Goal: Subscribe to service/newsletter

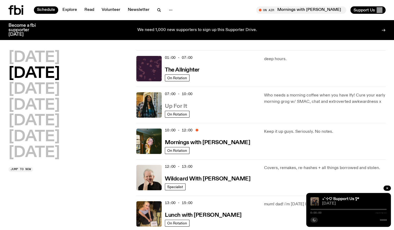
click at [185, 106] on h3 "Up For It" at bounding box center [176, 107] width 22 height 6
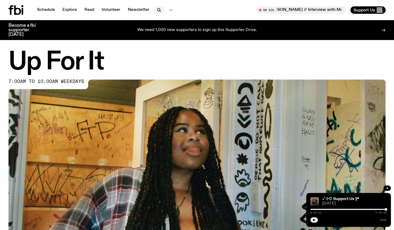
click at [157, 9] on icon "button" at bounding box center [159, 10] width 6 height 6
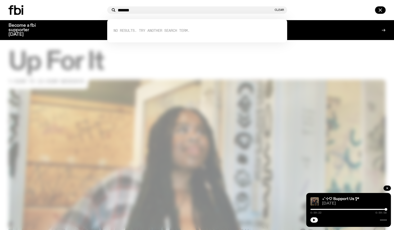
type input "*******"
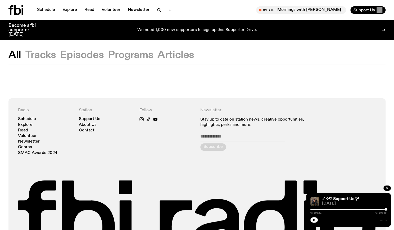
click at [36, 57] on button "Tracks" at bounding box center [40, 55] width 31 height 10
click at [158, 13] on icon "button" at bounding box center [159, 10] width 6 height 6
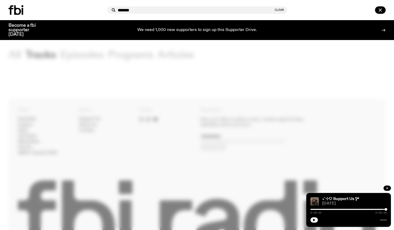
type input "*******"
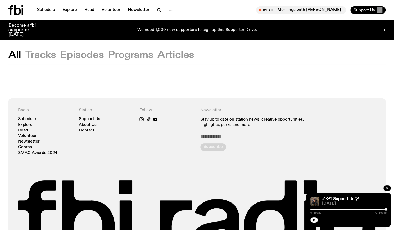
click at [12, 11] on icon at bounding box center [15, 10] width 15 height 10
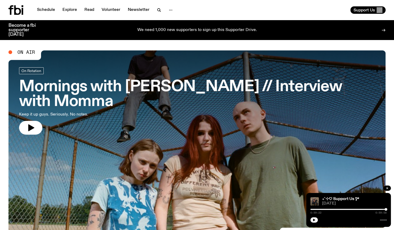
click at [154, 14] on div "Schedule Explore Read Volunteer Newsletter" at bounding box center [101, 10] width 187 height 10
click at [157, 9] on icon "button" at bounding box center [159, 10] width 6 height 6
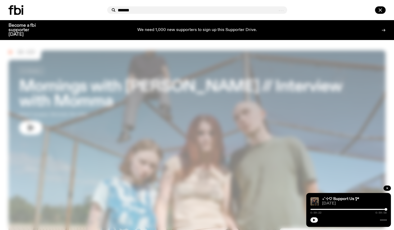
type input "*******"
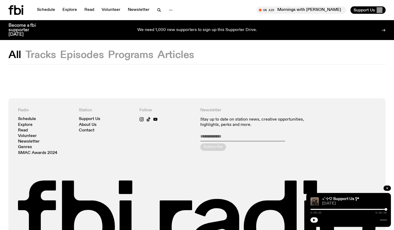
click at [91, 57] on button "Episodes" at bounding box center [82, 55] width 44 height 10
click at [39, 51] on button "Tracks" at bounding box center [40, 55] width 31 height 10
click at [5, 18] on div "Schedule Explore Read Volunteer Newsletter On Air Mornings with [PERSON_NAME] /…" at bounding box center [197, 10] width 394 height 20
click at [12, 15] on icon at bounding box center [15, 10] width 15 height 10
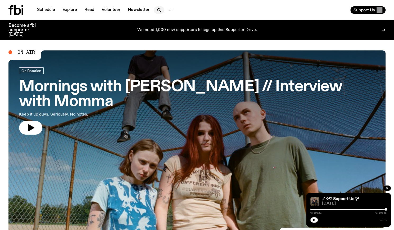
click at [158, 10] on icon "button" at bounding box center [159, 10] width 6 height 6
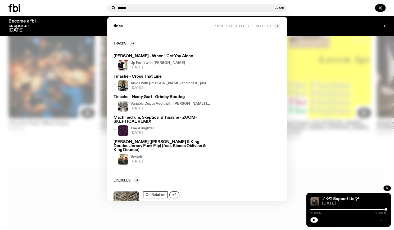
scroll to position [296, 0]
type input "*****"
click at [72, 38] on div at bounding box center [197, 115] width 394 height 230
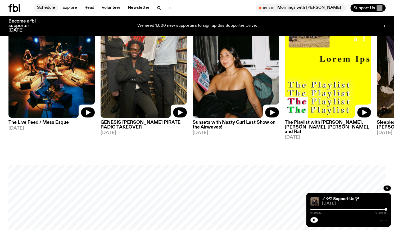
click at [49, 7] on link "Schedule" at bounding box center [46, 7] width 24 height 7
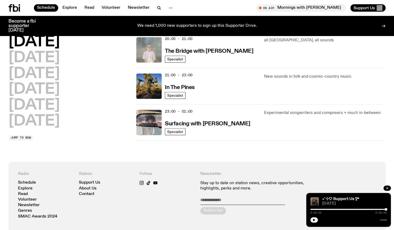
scroll to position [269, 0]
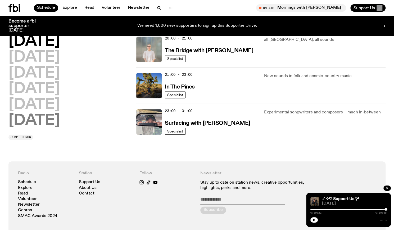
click at [48, 124] on h2 "[DATE]" at bounding box center [33, 120] width 51 height 15
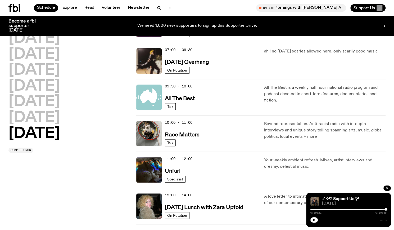
scroll to position [77, 0]
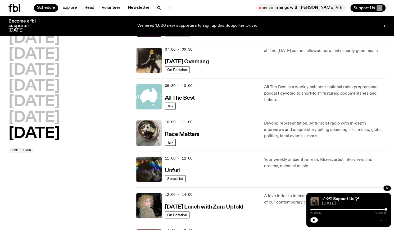
click at [190, 137] on div "10:00 - 11:00 Race Matters" at bounding box center [211, 132] width 93 height 25
click at [192, 134] on h3 "Race Matters" at bounding box center [182, 135] width 35 height 6
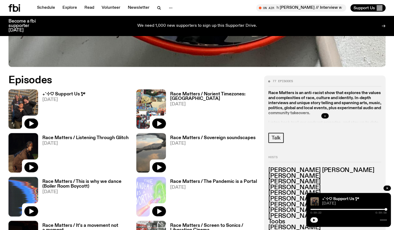
scroll to position [220, 0]
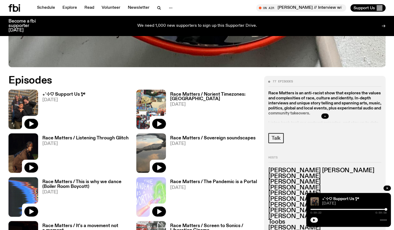
click at [67, 91] on div "₊˚⊹♡ Support Us *ೃ༄ [DATE]" at bounding box center [61, 109] width 47 height 39
click at [77, 95] on h3 "₊˚⊹♡ Support Us *ೃ༄" at bounding box center [63, 94] width 43 height 5
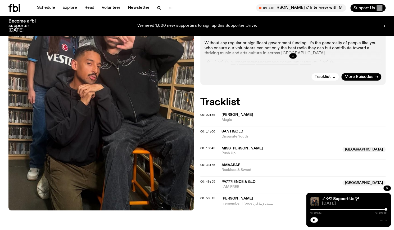
scroll to position [140, 0]
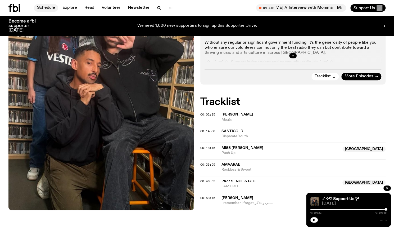
click at [50, 6] on link "Schedule" at bounding box center [46, 7] width 24 height 7
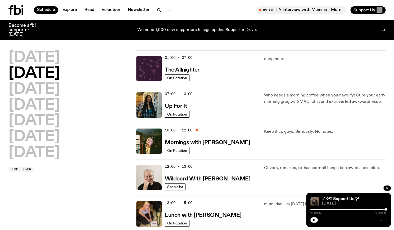
click at [179, 101] on div "07:00 - 10:00 Up For It" at bounding box center [211, 104] width 93 height 25
click at [182, 105] on h3 "Up For It" at bounding box center [176, 107] width 22 height 6
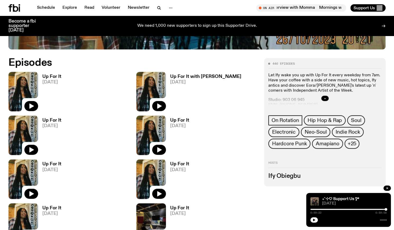
scroll to position [237, 0]
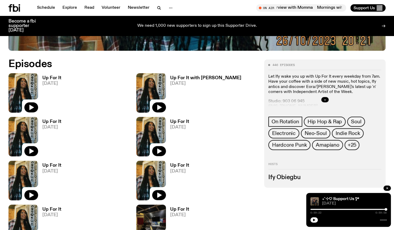
click at [51, 83] on span "[DATE]" at bounding box center [51, 83] width 19 height 5
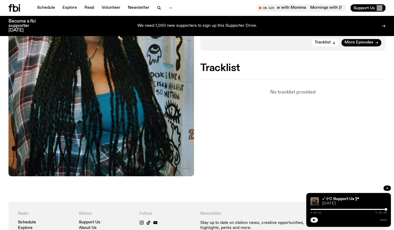
scroll to position [174, 0]
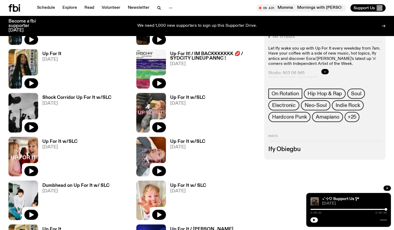
scroll to position [437, 0]
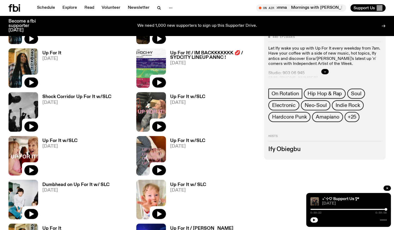
click at [209, 56] on h3 "Up For It! / IM BACKKKKKKK 💋 / SYDCITY LINEUP ANNC !" at bounding box center [214, 55] width 88 height 9
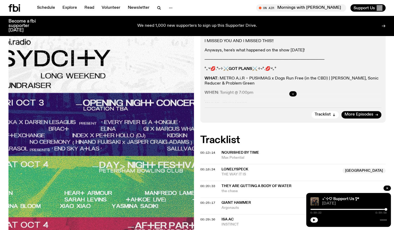
scroll to position [124, 0]
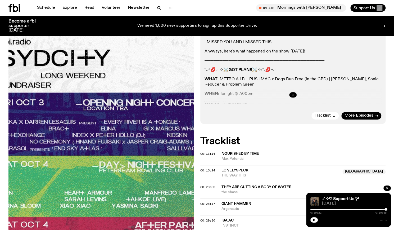
click at [294, 94] on button "button" at bounding box center [292, 94] width 7 height 5
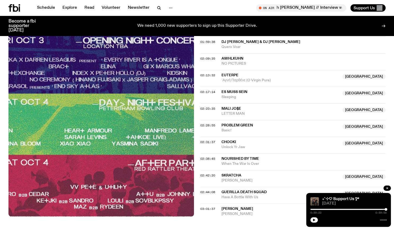
scroll to position [736, 0]
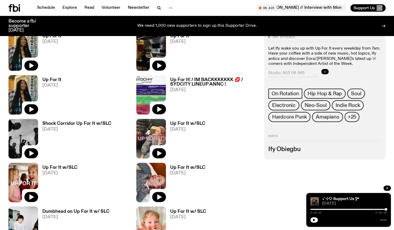
scroll to position [409, 0]
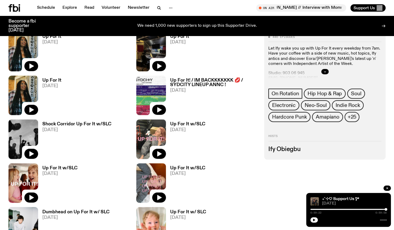
click at [67, 126] on h3 "Shock Corridor Up For It w/SLC" at bounding box center [76, 124] width 69 height 5
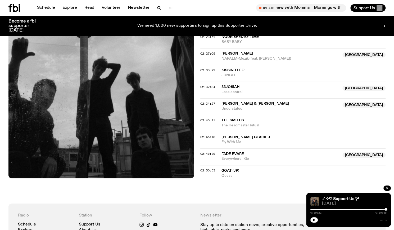
scroll to position [735, 0]
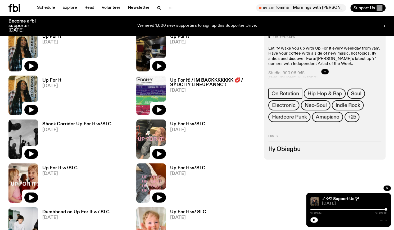
scroll to position [441, 0]
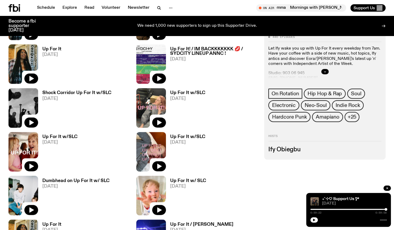
click at [196, 95] on h3 "Up For It w/SLC" at bounding box center [187, 93] width 35 height 5
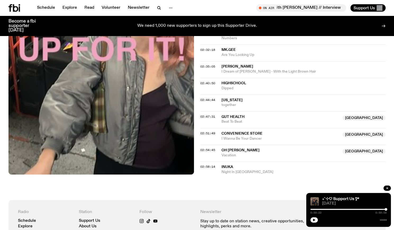
scroll to position [766, 0]
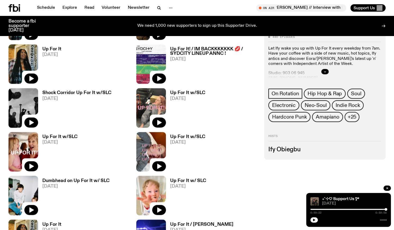
scroll to position [498, 0]
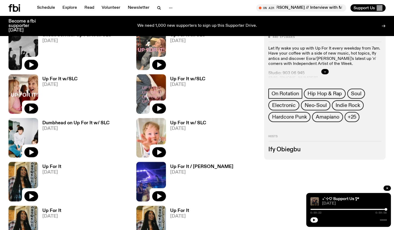
click at [84, 123] on h3 "Dumbhead on Up For It w/ SLC" at bounding box center [75, 122] width 67 height 5
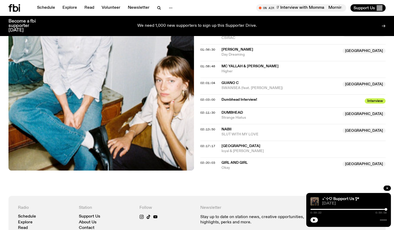
scroll to position [672, 0]
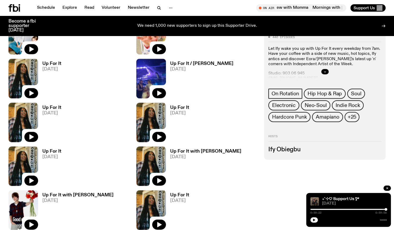
scroll to position [703, 0]
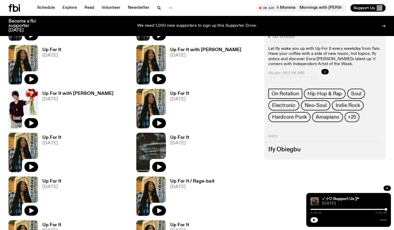
drag, startPoint x: 106, startPoint y: 91, endPoint x: 100, endPoint y: 92, distance: 5.9
click at [100, 92] on h3 "Up For It with [PERSON_NAME]" at bounding box center [77, 93] width 71 height 5
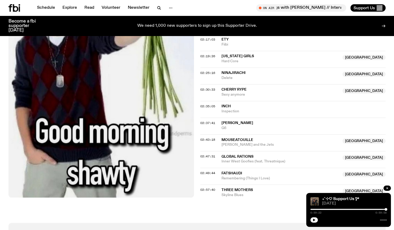
scroll to position [757, 0]
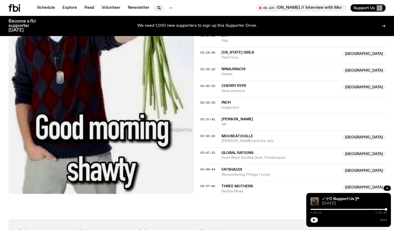
click at [154, 6] on button "button" at bounding box center [159, 7] width 11 height 7
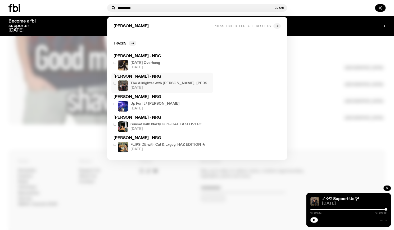
scroll to position [831, 0]
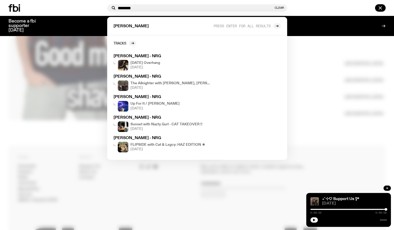
type input "********"
click at [101, 136] on div at bounding box center [197, 115] width 394 height 230
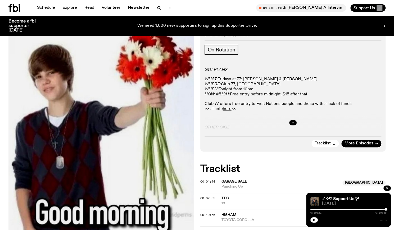
scroll to position [73, 0]
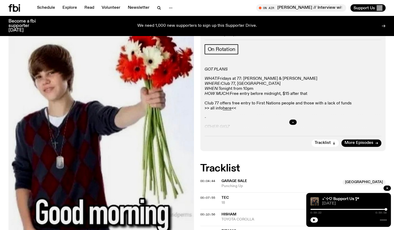
click at [21, 9] on div at bounding box center [20, 7] width 25 height 7
click at [16, 9] on icon at bounding box center [14, 7] width 12 height 7
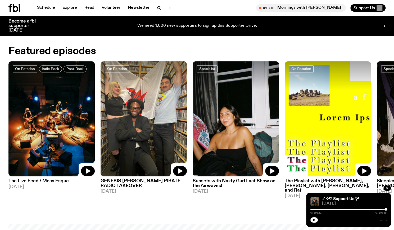
scroll to position [238, 0]
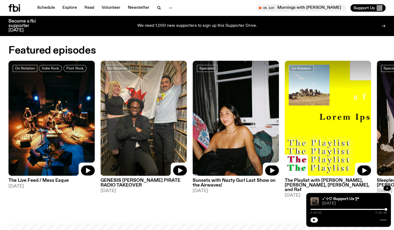
click at [220, 113] on img at bounding box center [236, 118] width 86 height 115
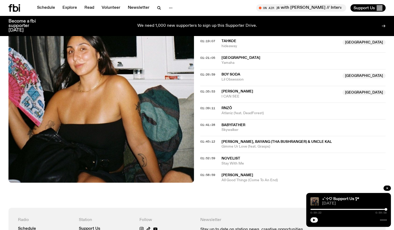
scroll to position [511, 0]
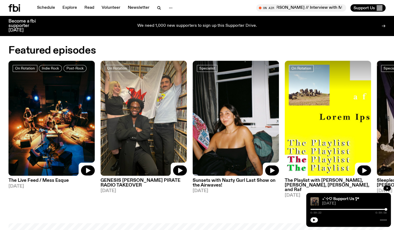
scroll to position [269, 0]
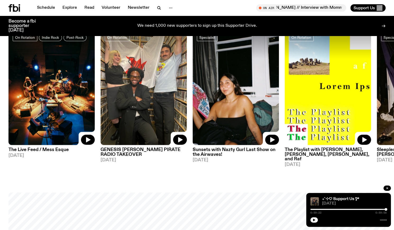
click at [326, 89] on img at bounding box center [328, 87] width 86 height 115
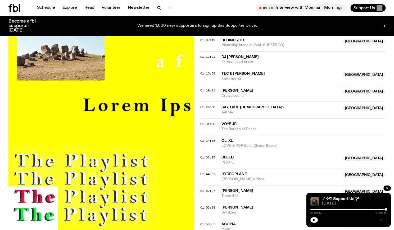
scroll to position [513, 0]
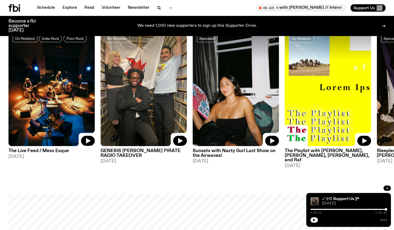
scroll to position [268, 0]
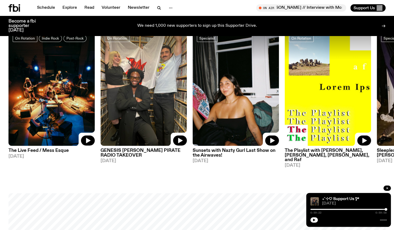
click at [132, 105] on img at bounding box center [144, 88] width 86 height 115
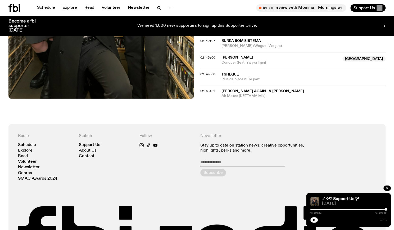
scroll to position [759, 0]
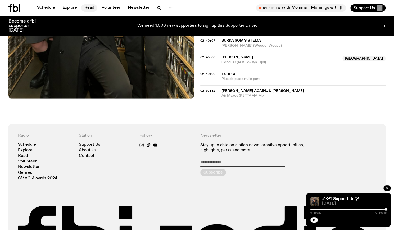
click at [85, 6] on link "Read" at bounding box center [89, 7] width 16 height 7
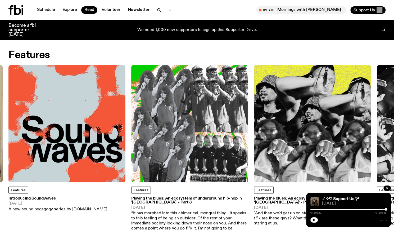
click at [108, 140] on img at bounding box center [66, 123] width 117 height 117
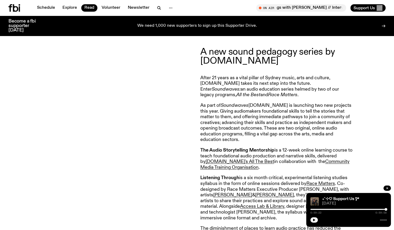
scroll to position [195, 0]
click at [198, 118] on div "A new sound pedagogy series by [DOMAIN_NAME] After 21 years as a vital pillar o…" at bounding box center [197, 218] width 394 height 373
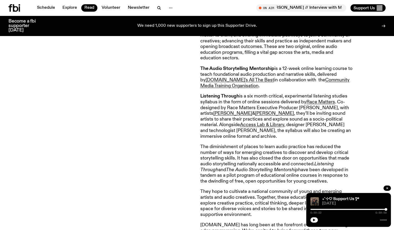
scroll to position [277, 0]
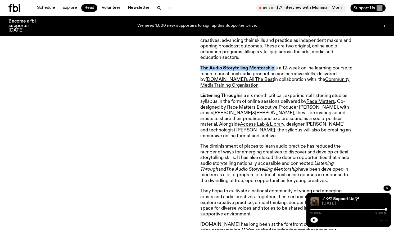
drag, startPoint x: 201, startPoint y: 69, endPoint x: 277, endPoint y: 68, distance: 76.3
click at [277, 68] on p "The Audio Storytelling Mentorship is a 12-week online learning course to teach …" at bounding box center [276, 76] width 153 height 23
click at [269, 68] on strong "The Audio Storytelling Mentorship" at bounding box center [237, 68] width 74 height 5
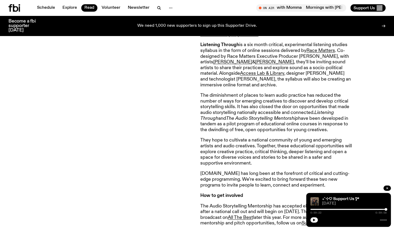
scroll to position [398, 0]
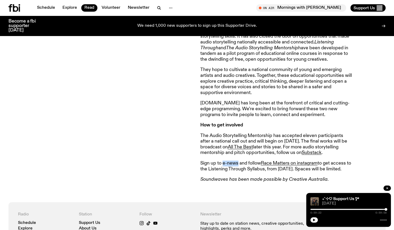
drag, startPoint x: 223, startPoint y: 167, endPoint x: 238, endPoint y: 165, distance: 15.5
click at [238, 165] on p "Sign up to e-news and follow Race Matters on instagram to get access to the Lis…" at bounding box center [276, 165] width 153 height 11
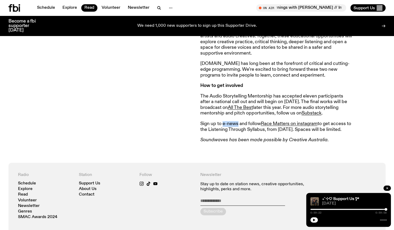
scroll to position [438, 0]
click at [299, 132] on p "Sign up to e-news and follow Race Matters on instagram to get access to the Lis…" at bounding box center [276, 126] width 153 height 11
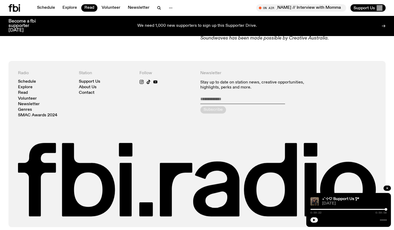
scroll to position [540, 0]
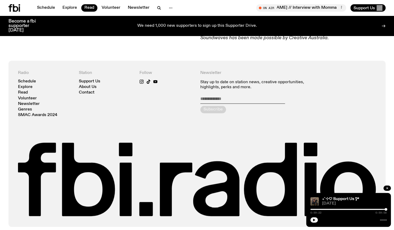
click at [89, 95] on nav "Support Us About Us Contact" at bounding box center [106, 86] width 55 height 15
click at [93, 89] on link "About Us" at bounding box center [88, 87] width 18 height 4
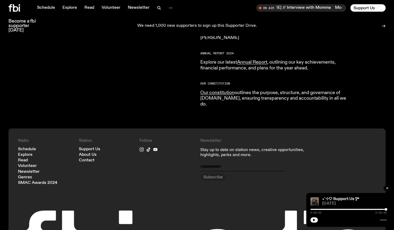
scroll to position [590, 0]
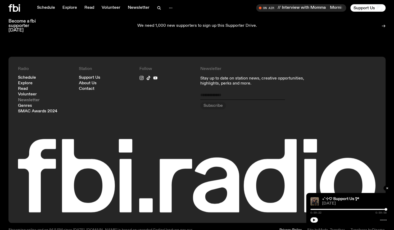
click at [29, 98] on link "Newsletter" at bounding box center [29, 100] width 22 height 4
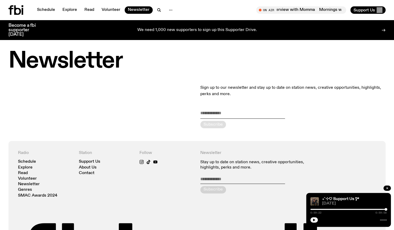
click at [234, 115] on input "email" at bounding box center [242, 114] width 85 height 9
type input "**********"
click at [211, 122] on icon "submit" at bounding box center [213, 124] width 7 height 7
click at [90, 167] on link "About Us" at bounding box center [88, 168] width 18 height 4
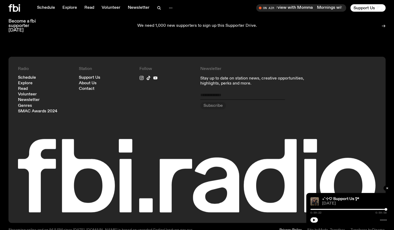
scroll to position [586, 0]
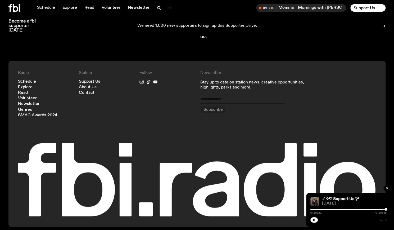
click at [18, 13] on div "Schedule Explore Read Volunteer Newsletter On Air Mornings with [PERSON_NAME] /…" at bounding box center [197, 8] width 394 height 16
click at [16, 7] on icon at bounding box center [14, 7] width 12 height 7
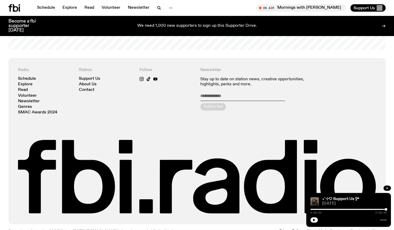
scroll to position [1142, 0]
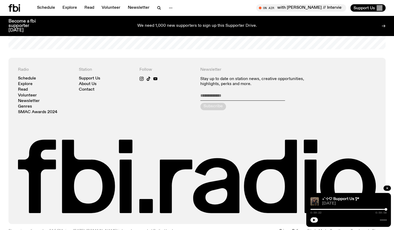
click at [176, 8] on div "Schedule Explore Read Volunteer Newsletter" at bounding box center [101, 7] width 187 height 7
click at [169, 8] on icon "button" at bounding box center [171, 8] width 6 height 6
drag, startPoint x: 169, startPoint y: 8, endPoint x: 233, endPoint y: 19, distance: 64.5
click at [233, 19] on div "Schedule Explore Read Volunteer Newsletter About Us Contact Champions of emergi…" at bounding box center [197, 18] width 394 height 36
click at [237, 24] on p "We need 1,000 new supporters to sign up this Supporter Drive." at bounding box center [197, 26] width 120 height 5
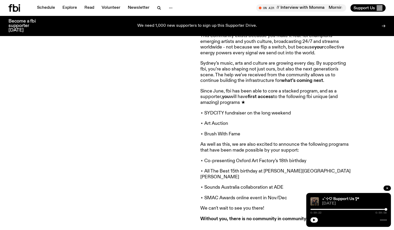
scroll to position [410, 0]
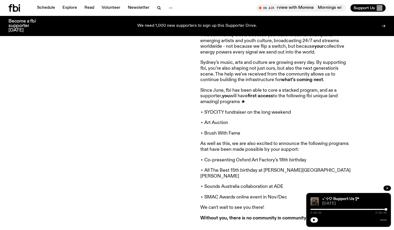
click at [221, 161] on article "First off, we’d like to thank everyone who donated to our EOFY drive - you’re s…" at bounding box center [276, 14] width 153 height 413
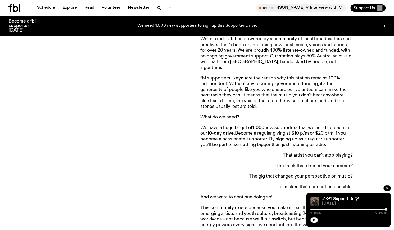
scroll to position [237, 0]
click at [264, 141] on p "We have a huge target of 1,000 new supporters that we need to reach in our 10-d…" at bounding box center [276, 136] width 153 height 23
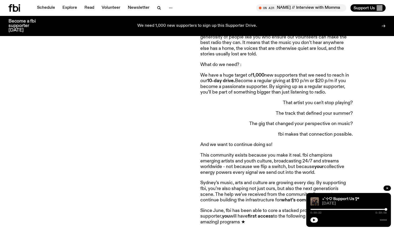
scroll to position [290, 0]
click at [387, 189] on icon "button" at bounding box center [387, 187] width 3 height 3
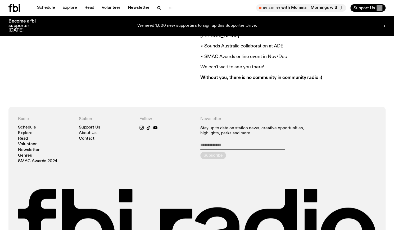
scroll to position [550, 0]
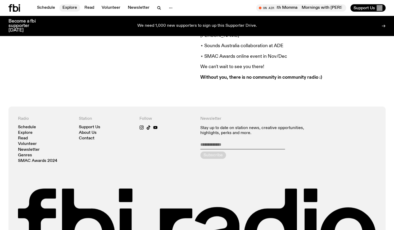
click at [60, 10] on link "Explore" at bounding box center [69, 7] width 21 height 7
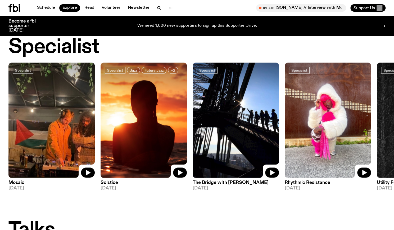
scroll to position [384, 0]
click at [72, 156] on img at bounding box center [51, 119] width 86 height 115
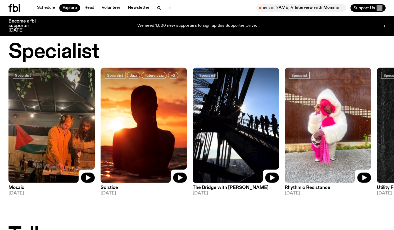
scroll to position [379, 0]
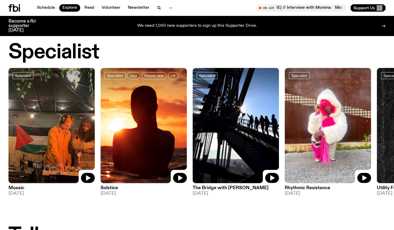
click at [328, 117] on img at bounding box center [328, 125] width 86 height 115
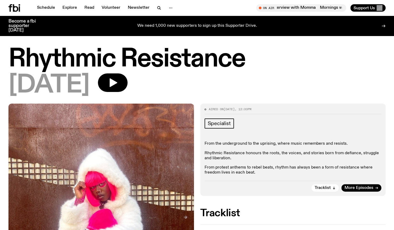
scroll to position [64, 0]
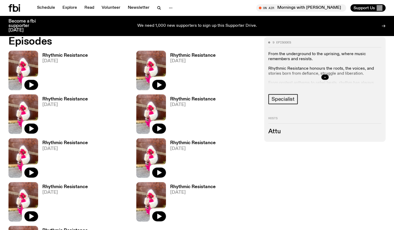
scroll to position [264, 0]
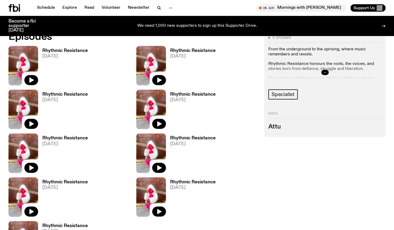
click at [326, 73] on icon "button" at bounding box center [325, 72] width 3 height 3
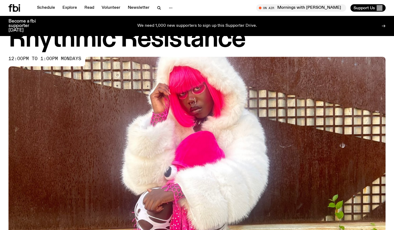
scroll to position [18, 0]
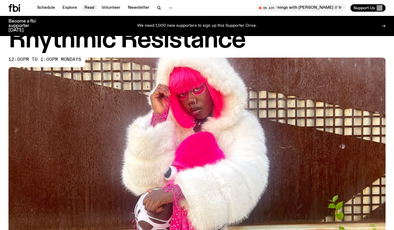
click at [93, 7] on link "Read" at bounding box center [89, 7] width 16 height 7
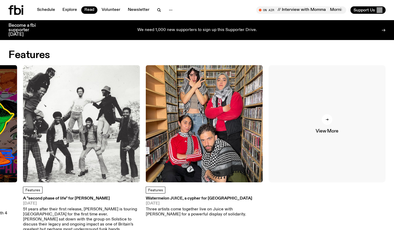
click at [328, 153] on link "View More" at bounding box center [327, 123] width 117 height 117
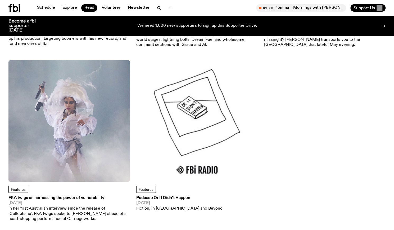
scroll to position [1846, 0]
drag, startPoint x: 22, startPoint y: 10, endPoint x: 15, endPoint y: 8, distance: 7.2
click at [15, 8] on div at bounding box center [20, 7] width 25 height 7
click at [15, 8] on icon at bounding box center [14, 7] width 12 height 7
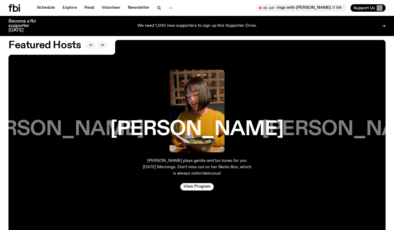
scroll to position [866, 0]
